Goal: Task Accomplishment & Management: Use online tool/utility

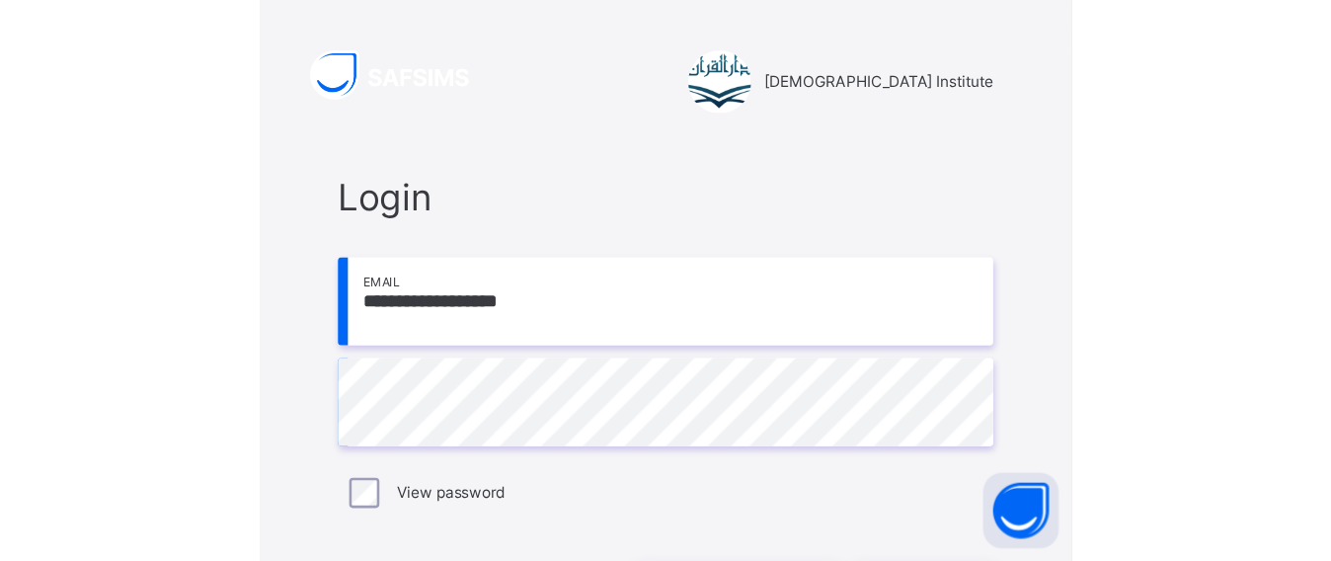
scroll to position [24, 0]
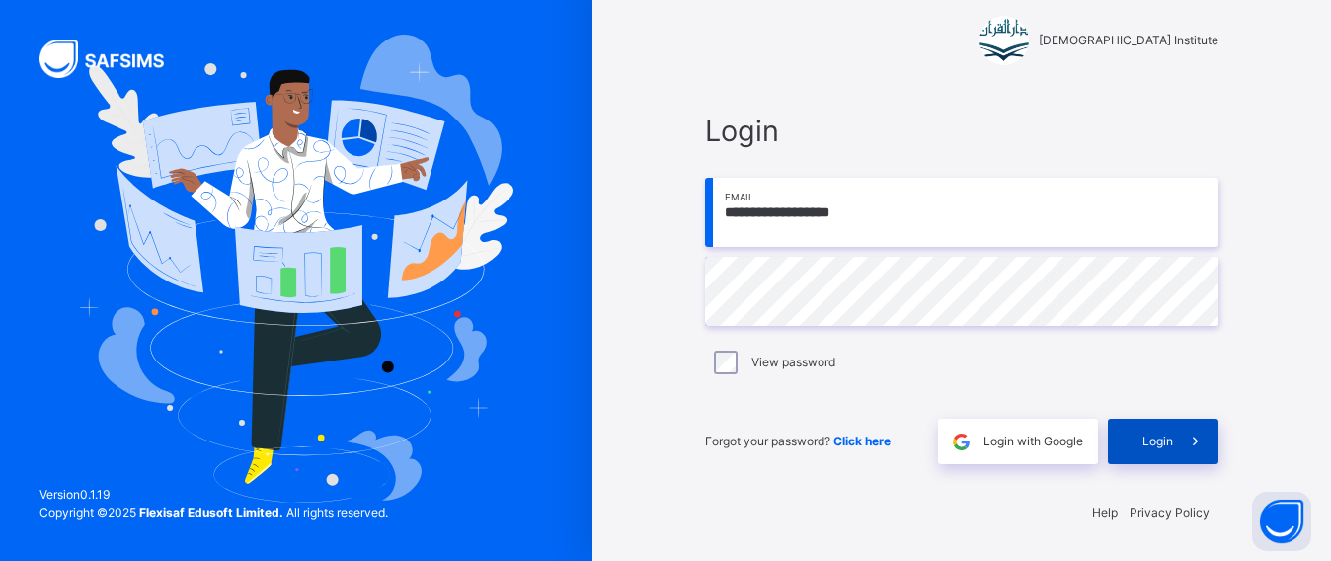
drag, startPoint x: 1090, startPoint y: 469, endPoint x: 1138, endPoint y: 454, distance: 50.6
click at [635, 438] on div "**********" at bounding box center [961, 287] width 553 height 394
click at [635, 438] on div "Login" at bounding box center [1163, 441] width 111 height 45
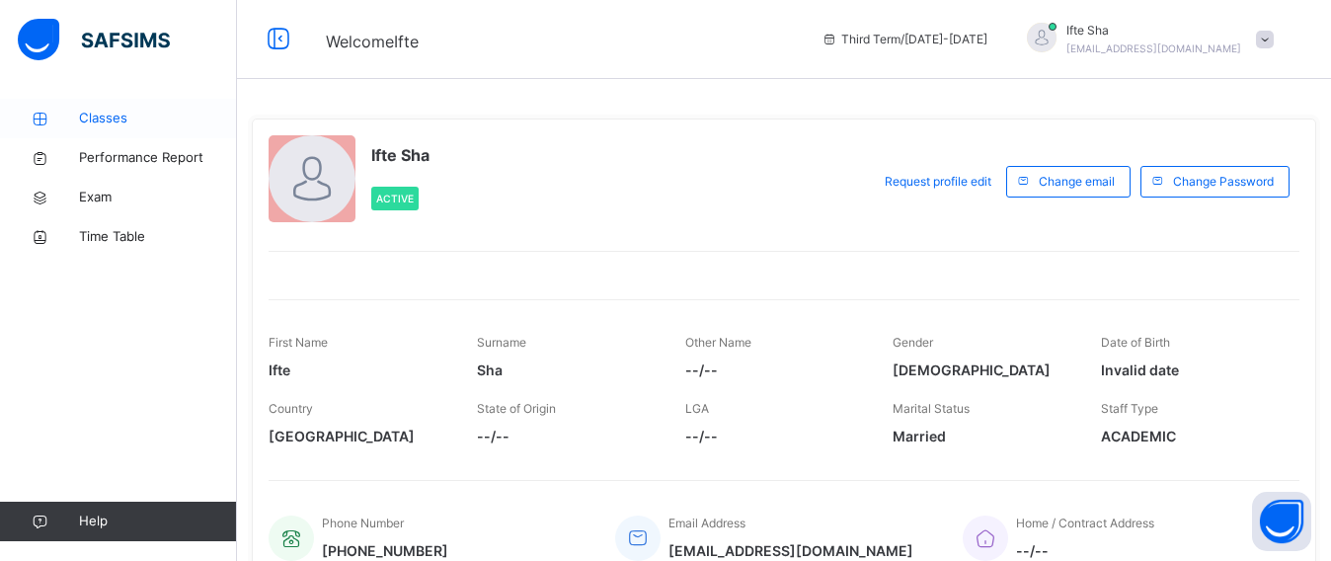
click at [84, 114] on span "Classes" at bounding box center [158, 119] width 158 height 20
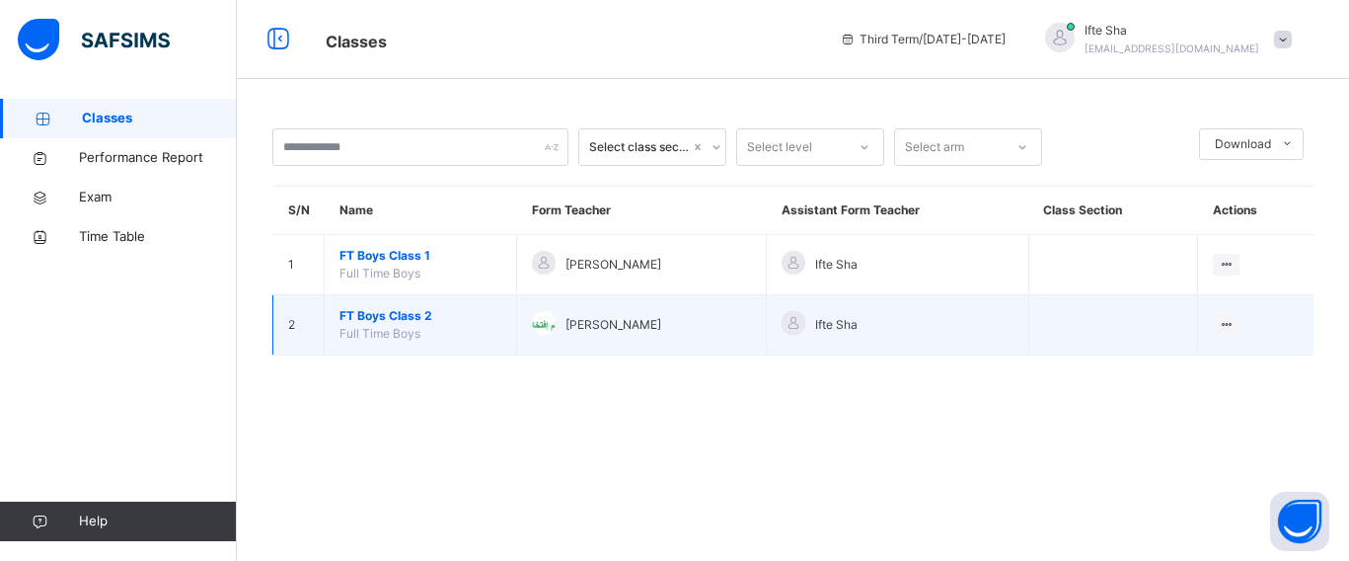
click at [402, 325] on td "FT Boys Class 2 Full Time Boys" at bounding box center [421, 325] width 193 height 60
drag, startPoint x: 420, startPoint y: 361, endPoint x: 417, endPoint y: 350, distance: 11.3
click at [420, 355] on div "Select class section Select level Select arm Download Pdf Report Excel Report S…" at bounding box center [793, 252] width 1113 height 306
click at [403, 315] on span "FT Boys Class 2" at bounding box center [421, 316] width 162 height 18
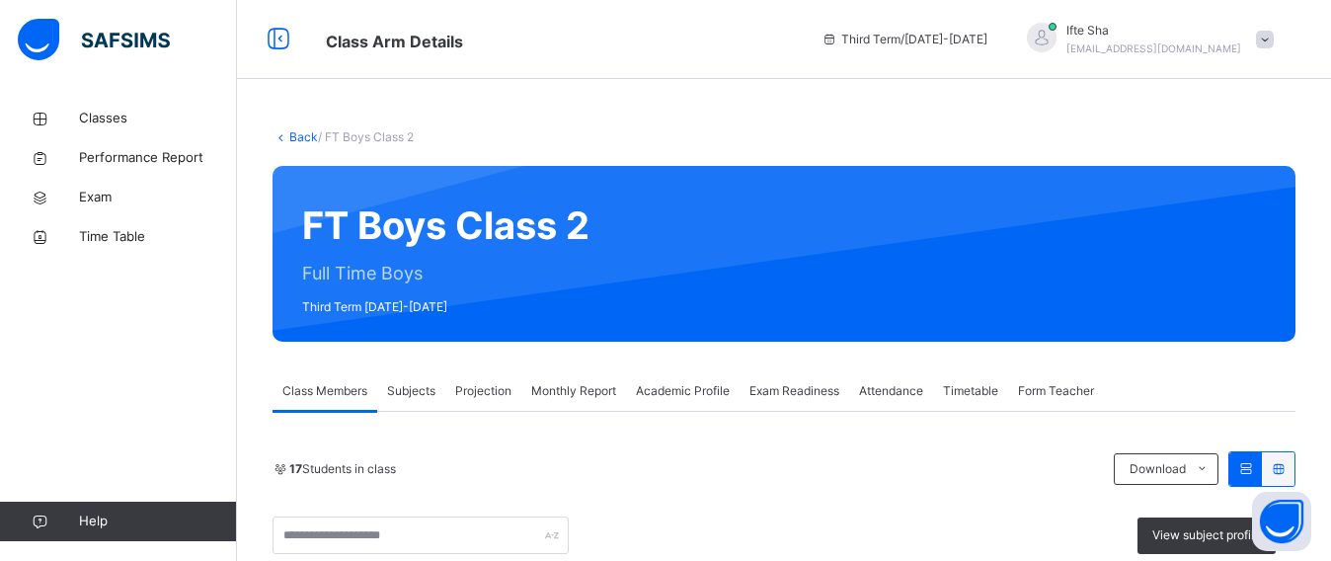
click at [473, 397] on span "Projection" at bounding box center [483, 391] width 56 height 18
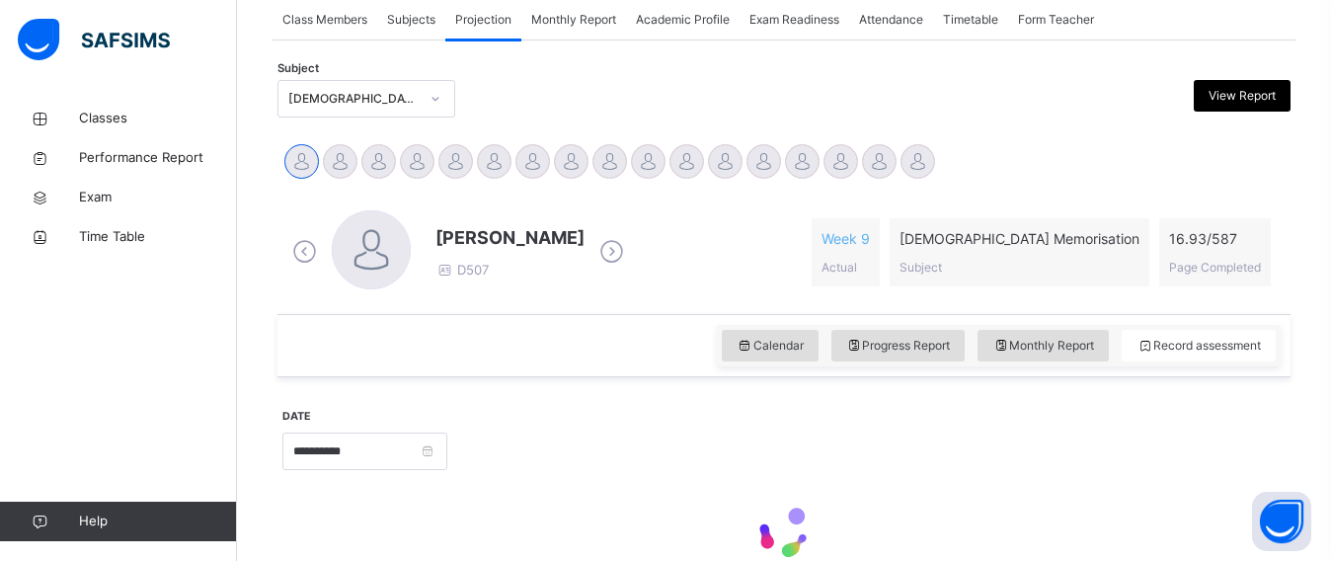
scroll to position [377, 0]
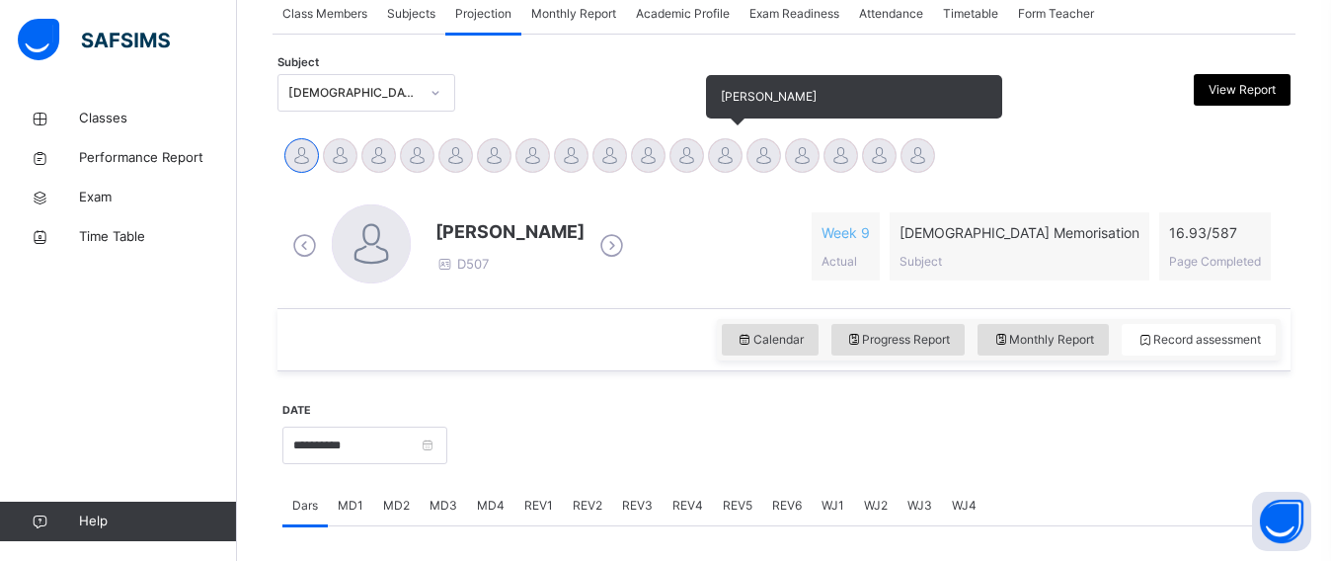
click at [635, 157] on div at bounding box center [725, 155] width 35 height 35
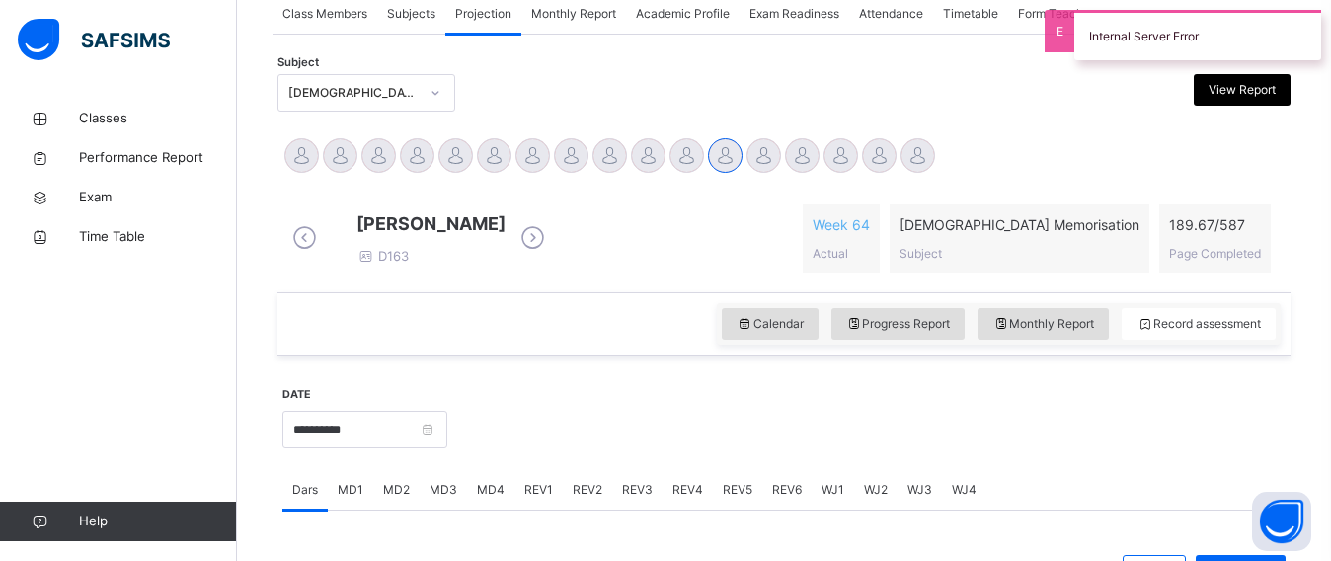
scroll to position [922, 0]
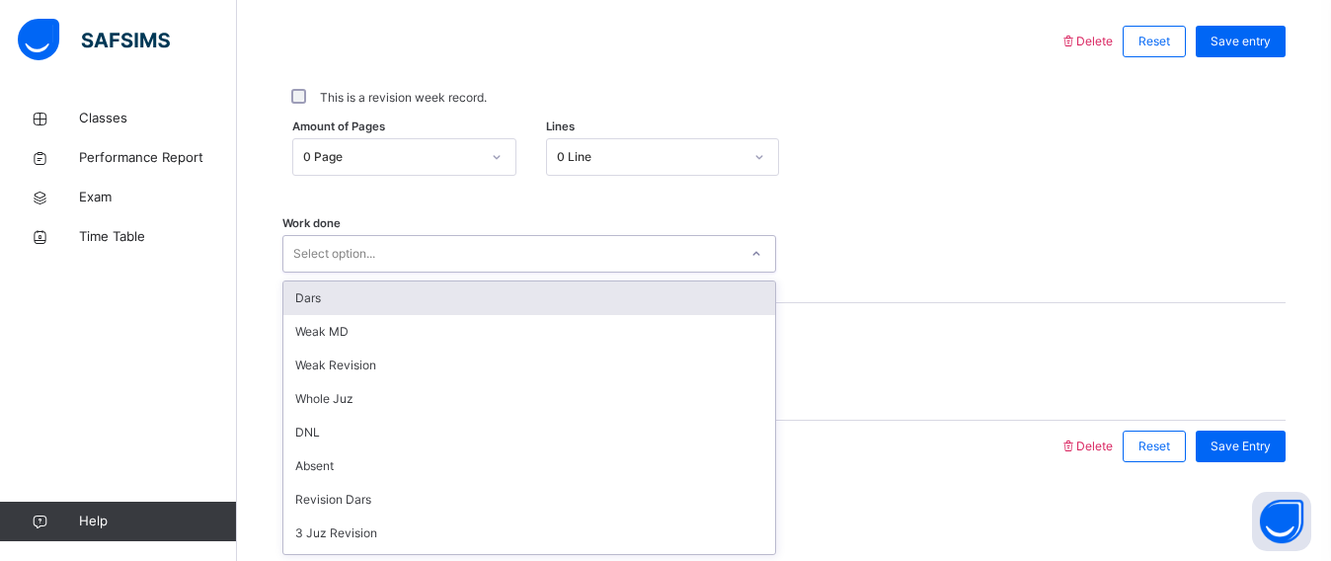
click at [404, 261] on div "Select option..." at bounding box center [510, 254] width 454 height 31
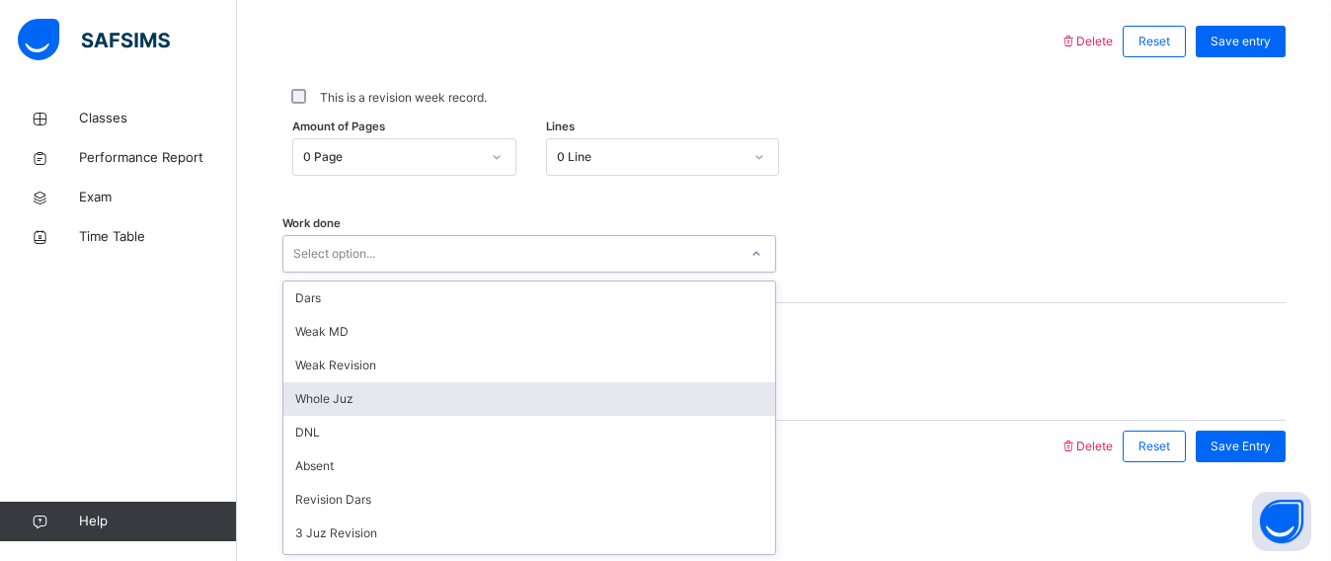
click at [364, 403] on div "Whole Juz" at bounding box center [529, 399] width 492 height 34
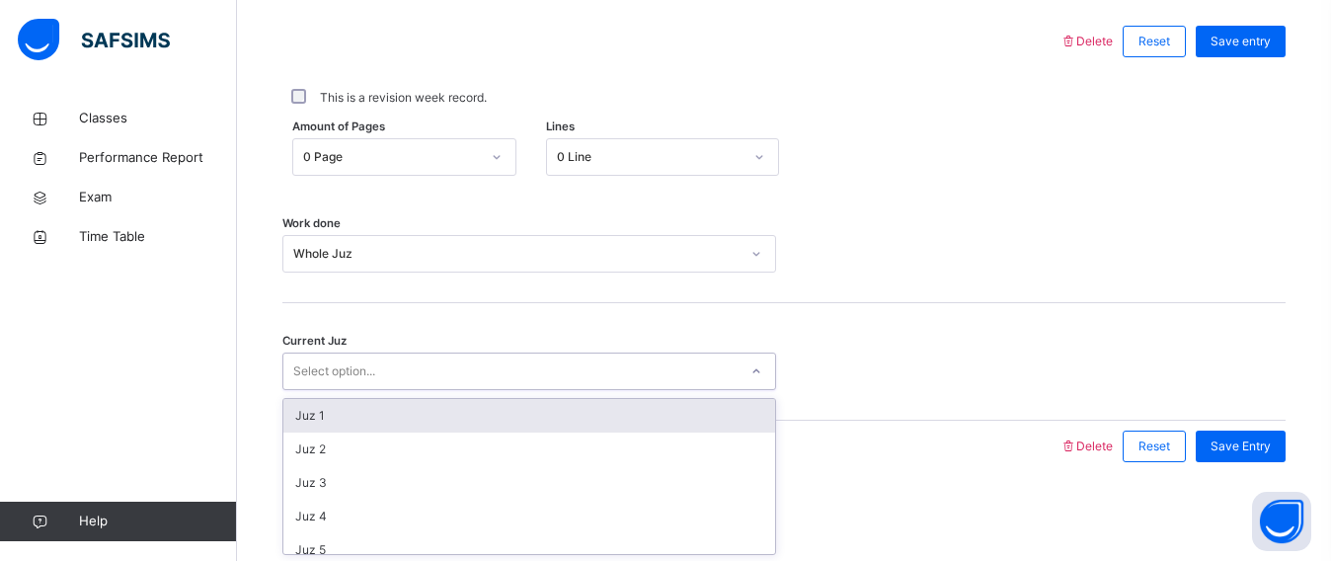
click at [346, 364] on div "Select option..." at bounding box center [334, 371] width 82 height 38
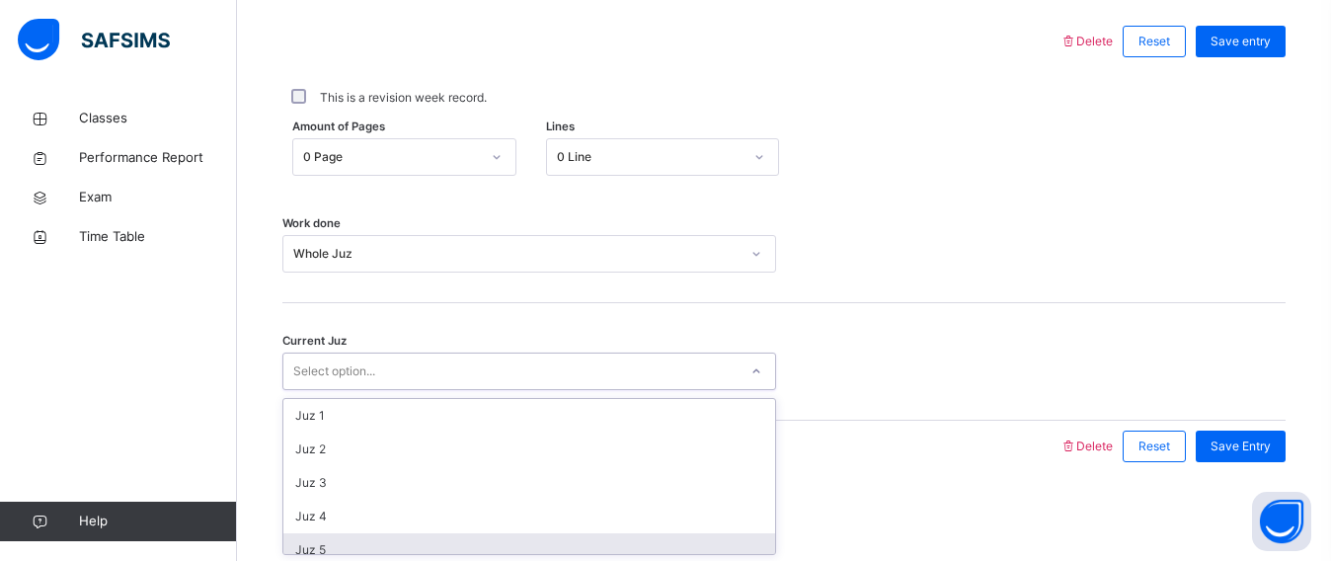
click at [295, 438] on div "Juz 5" at bounding box center [529, 550] width 492 height 34
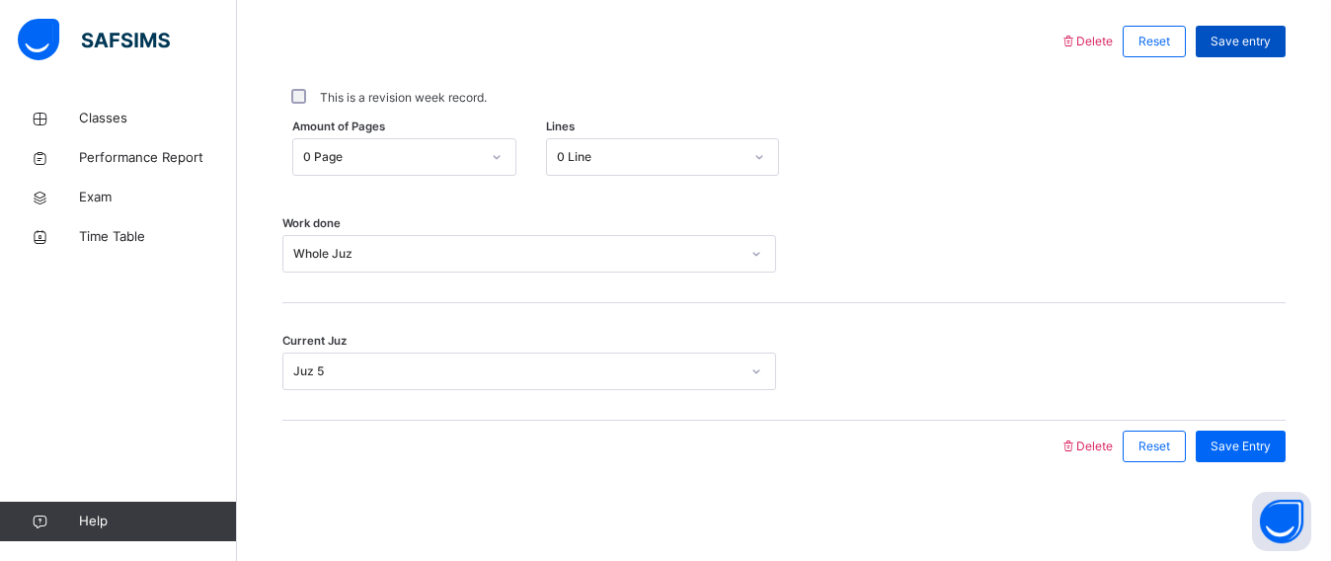
click at [635, 46] on div "Save entry" at bounding box center [1240, 42] width 90 height 32
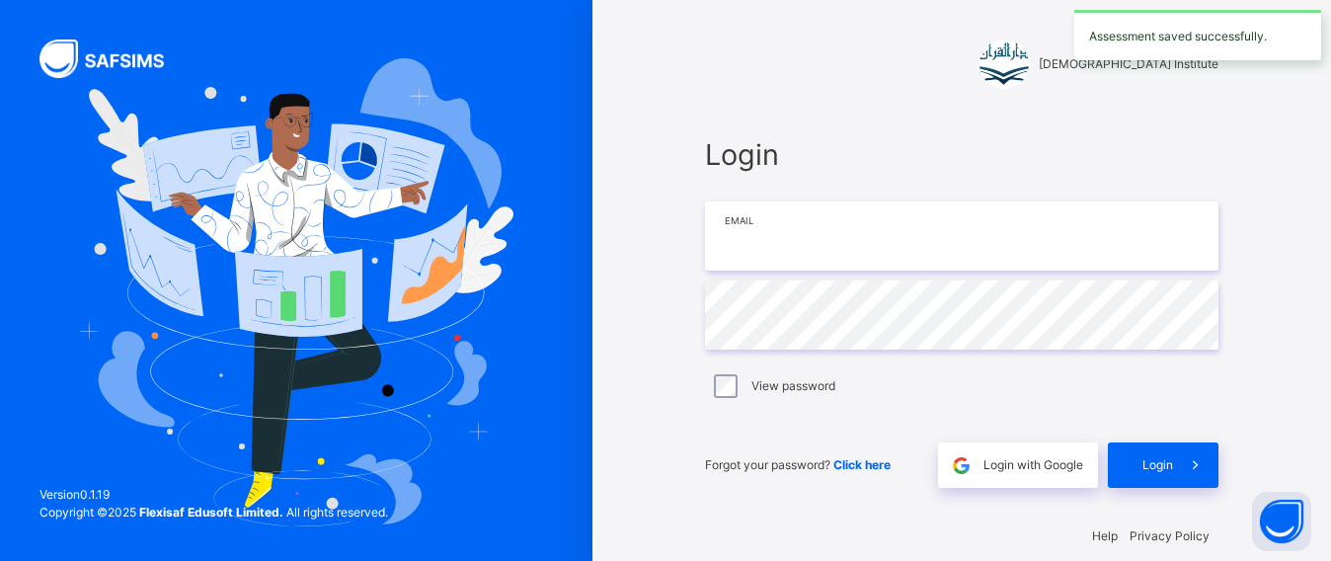
type input "**********"
